Goal: Use online tool/utility: Utilize a website feature to perform a specific function

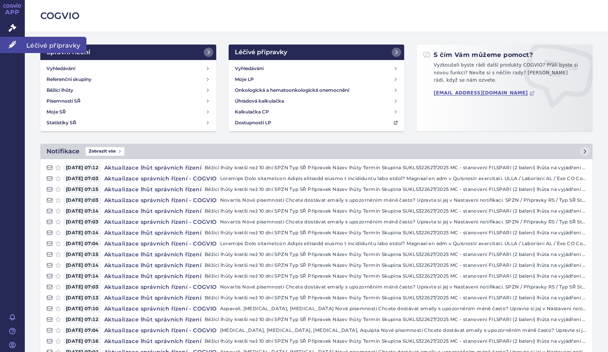
click at [17, 43] on link "Léčivé přípravky" at bounding box center [12, 45] width 25 height 16
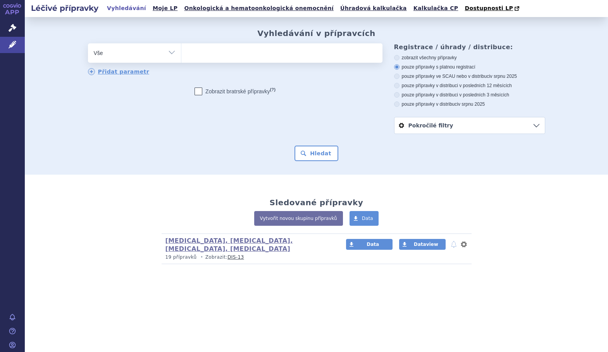
click at [212, 62] on span at bounding box center [281, 52] width 201 height 19
click at [181, 62] on select at bounding box center [181, 52] width 0 height 19
click at [338, 6] on link "Úhradová kalkulačka" at bounding box center [373, 8] width 71 height 10
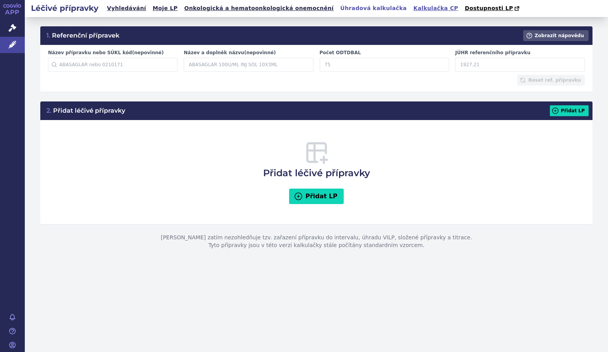
click at [411, 6] on link "Kalkulačka CP" at bounding box center [436, 8] width 50 height 10
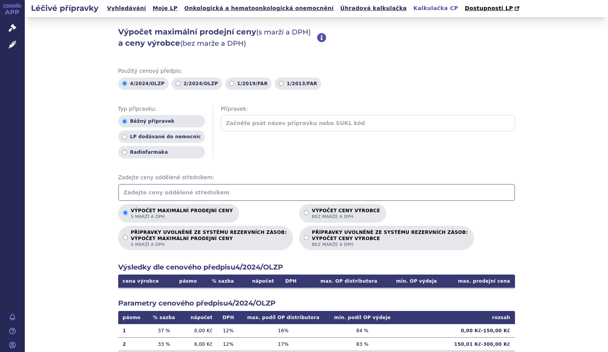
click at [230, 193] on input "text" at bounding box center [316, 192] width 397 height 17
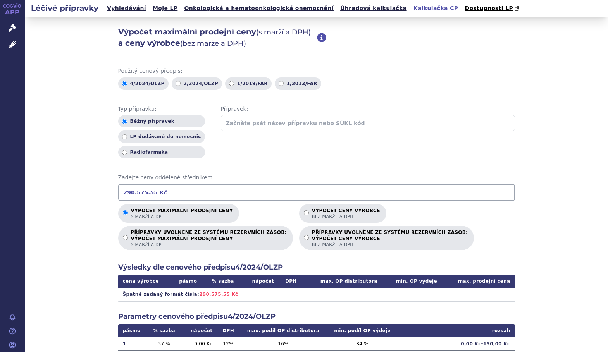
click at [134, 189] on input "290.575.55 Kč" at bounding box center [316, 192] width 397 height 17
click at [158, 192] on input "290575.55 Kč" at bounding box center [316, 192] width 397 height 17
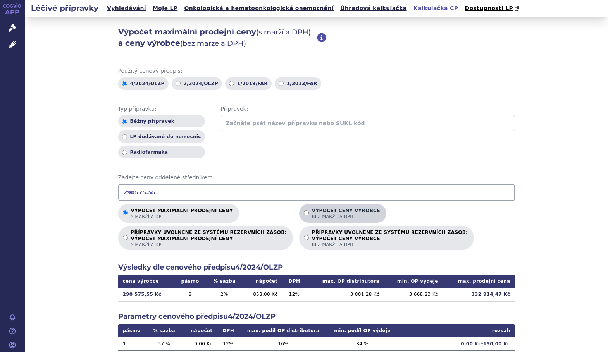
type input "290575.55"
click at [312, 218] on span "bez marže a DPH" at bounding box center [346, 217] width 68 height 6
click at [304, 215] on input "Výpočet ceny výrobce bez marže a DPH" at bounding box center [306, 212] width 5 height 5
radio input "true"
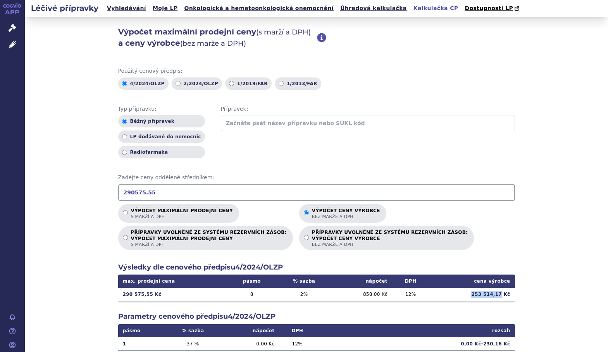
drag, startPoint x: 473, startPoint y: 295, endPoint x: 499, endPoint y: 296, distance: 26.0
click at [499, 296] on td "253 514,17 Kč" at bounding box center [472, 294] width 86 height 13
copy td "253 514,17"
